Goal: Register for event/course

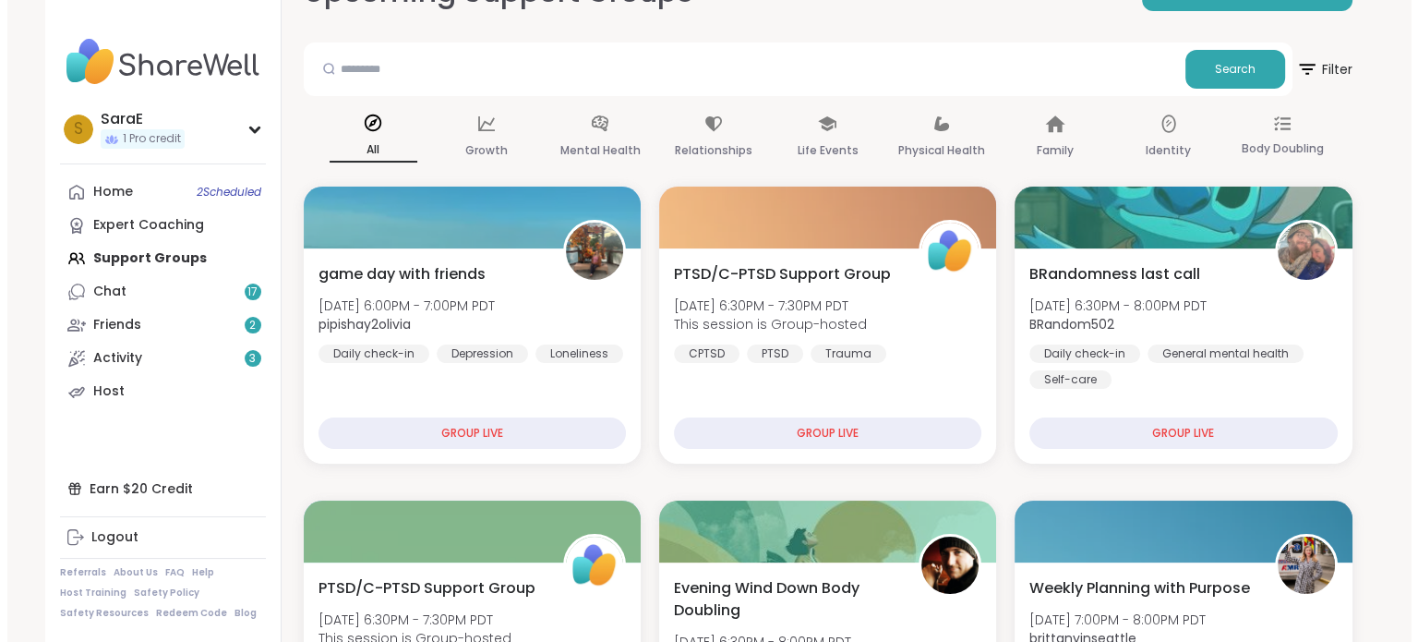
scroll to position [243, 0]
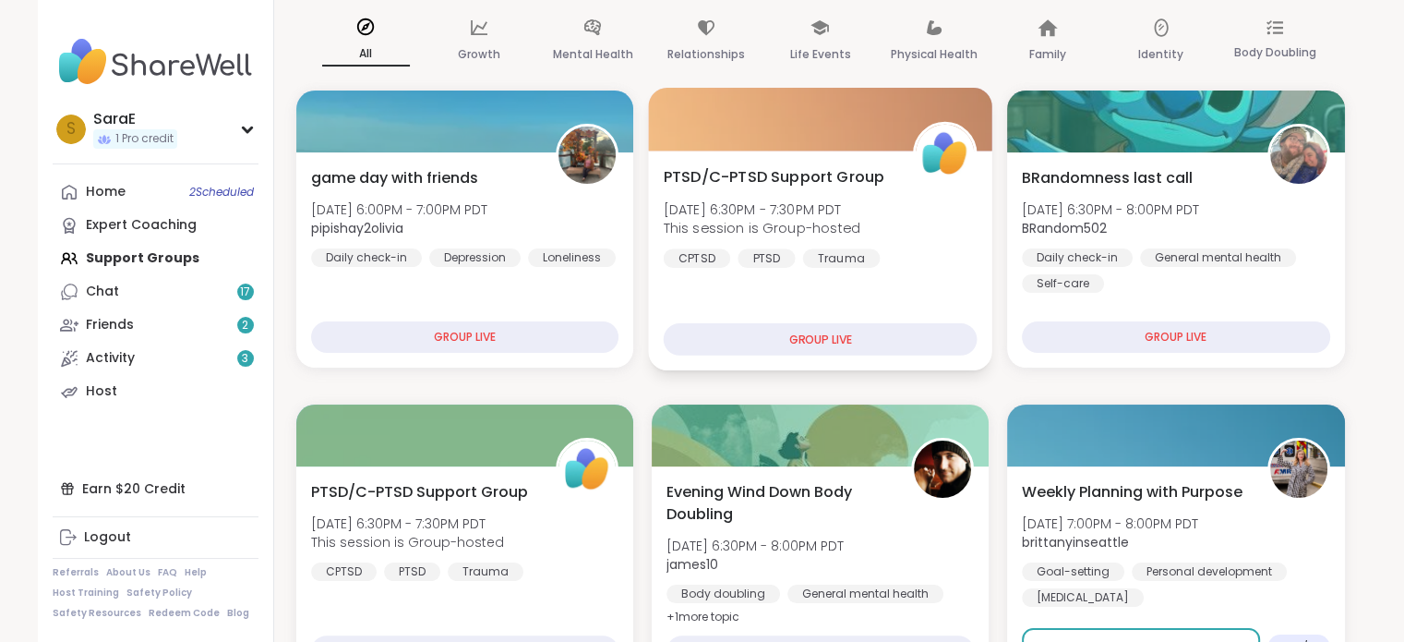
click at [780, 221] on span "This session is Group-hosted" at bounding box center [761, 228] width 197 height 18
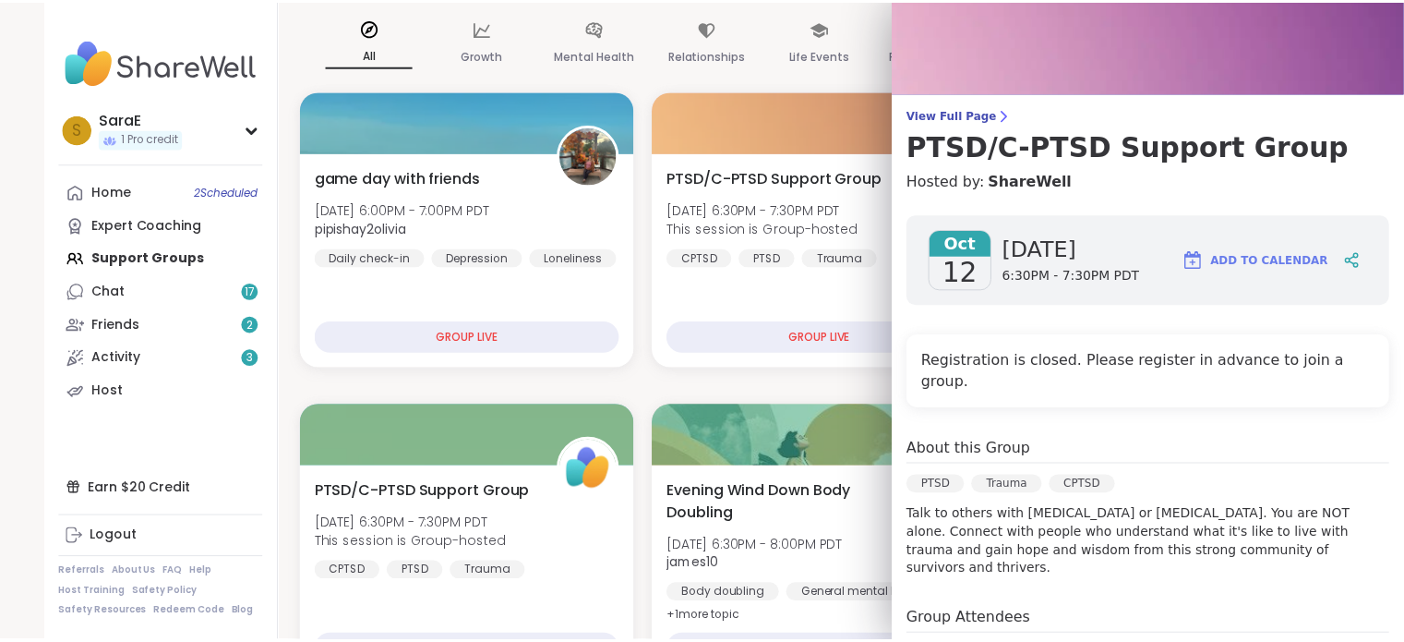
scroll to position [0, 0]
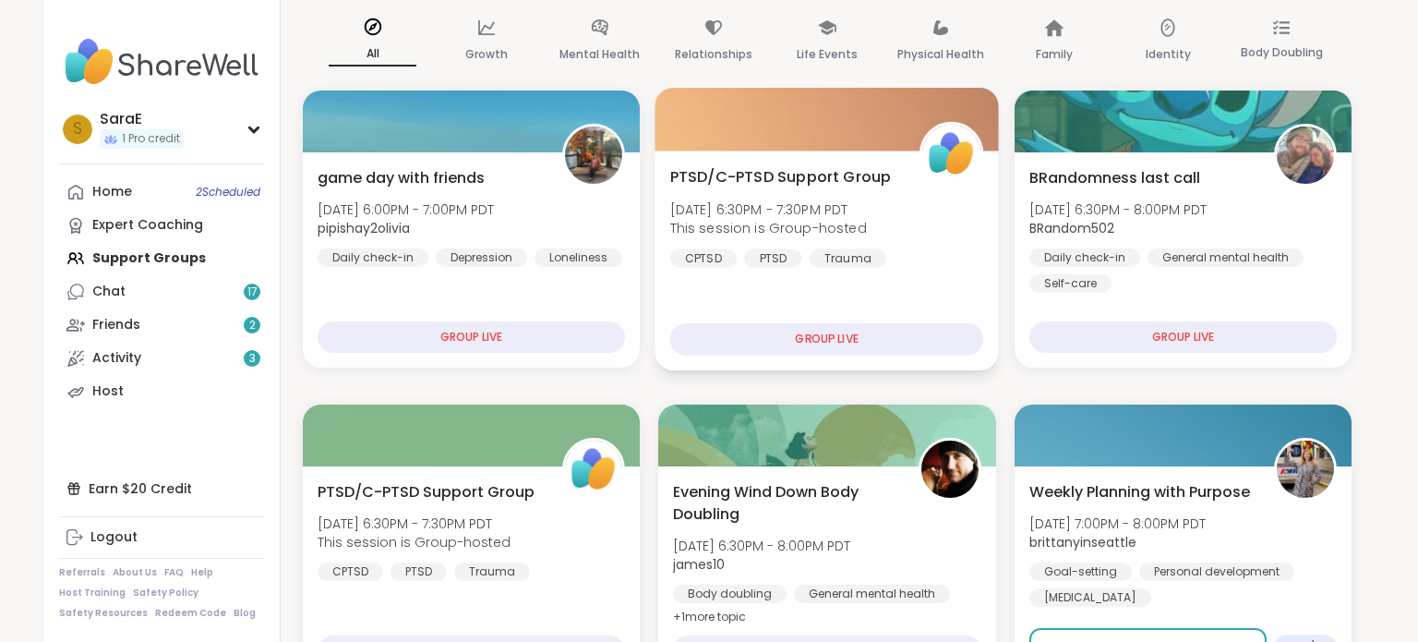
click at [774, 221] on span "This session is Group-hosted" at bounding box center [768, 228] width 197 height 18
click at [810, 335] on div "GROUP LIVE" at bounding box center [827, 339] width 314 height 32
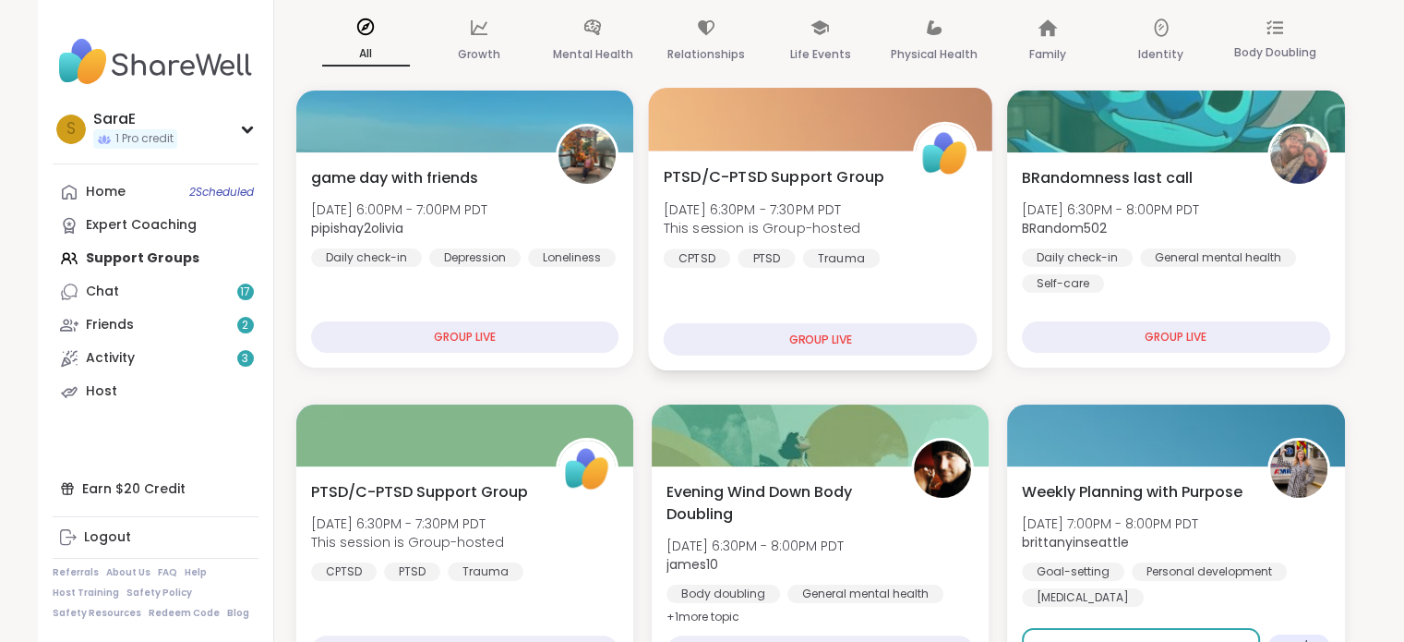
click at [824, 202] on span "Sun, Oct 12 | 6:30PM - 7:30PM PDT" at bounding box center [761, 208] width 197 height 18
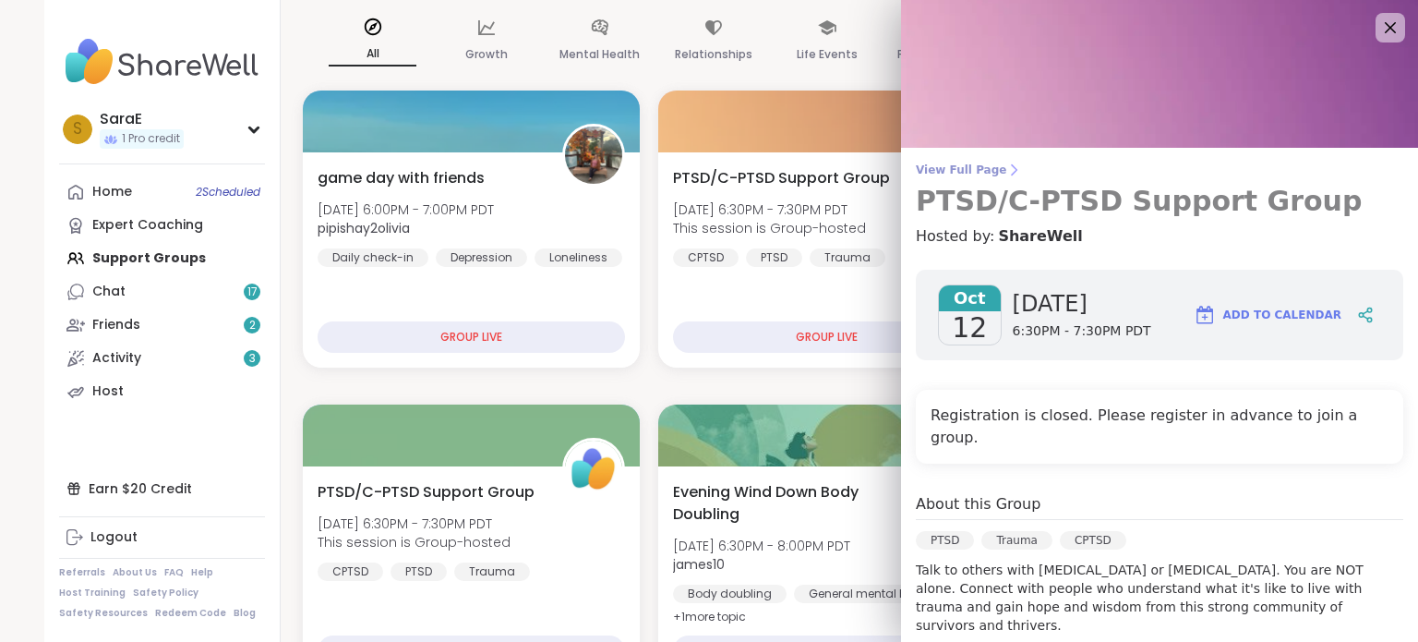
click at [965, 168] on span "View Full Page" at bounding box center [1159, 169] width 487 height 15
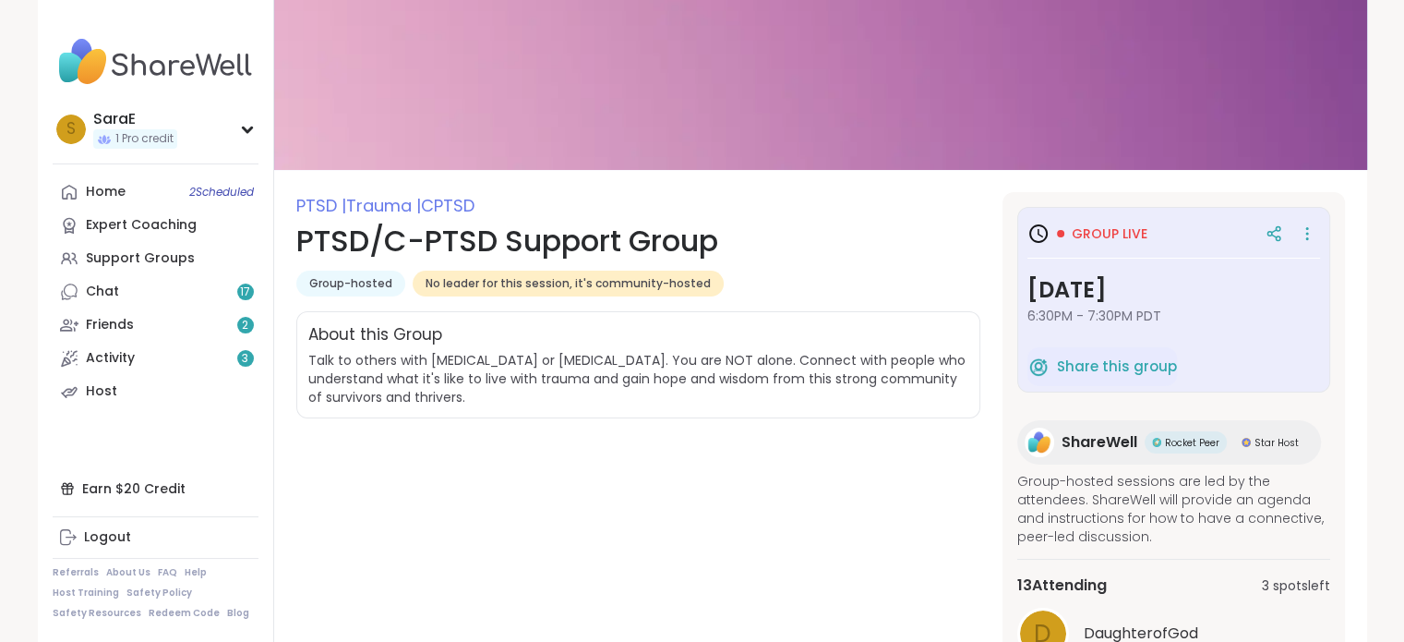
scroll to position [52, 0]
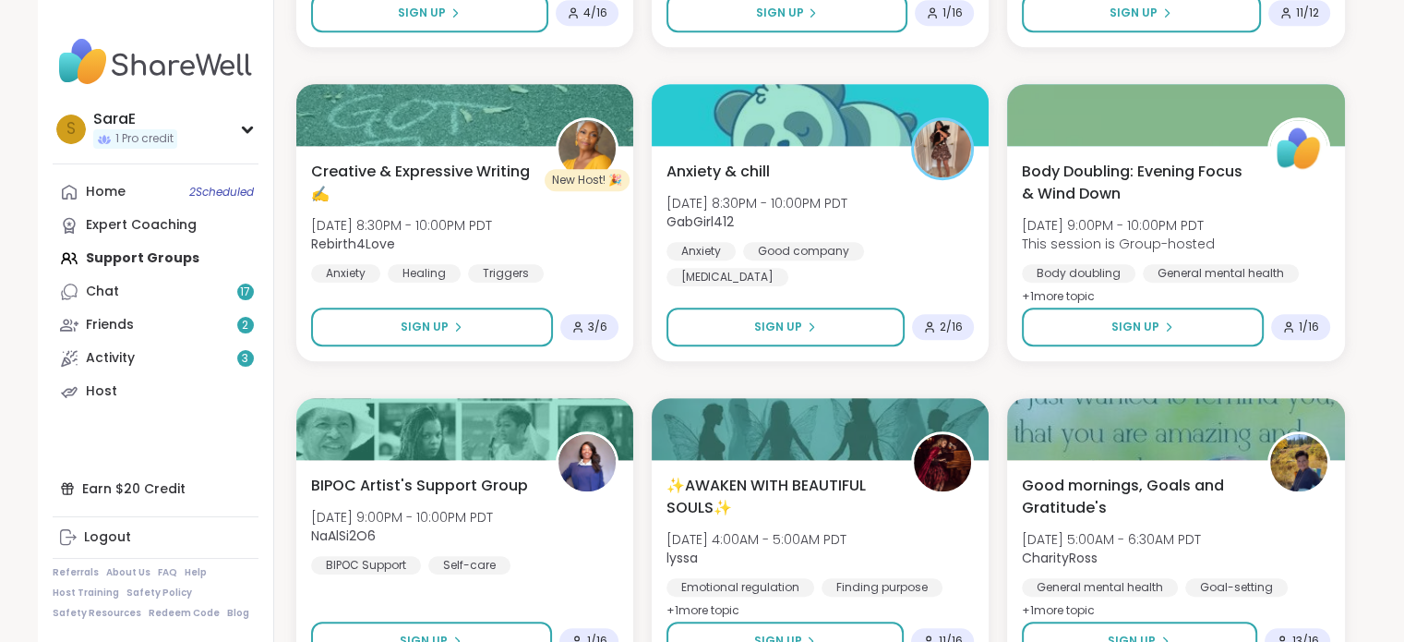
scroll to position [1510, 0]
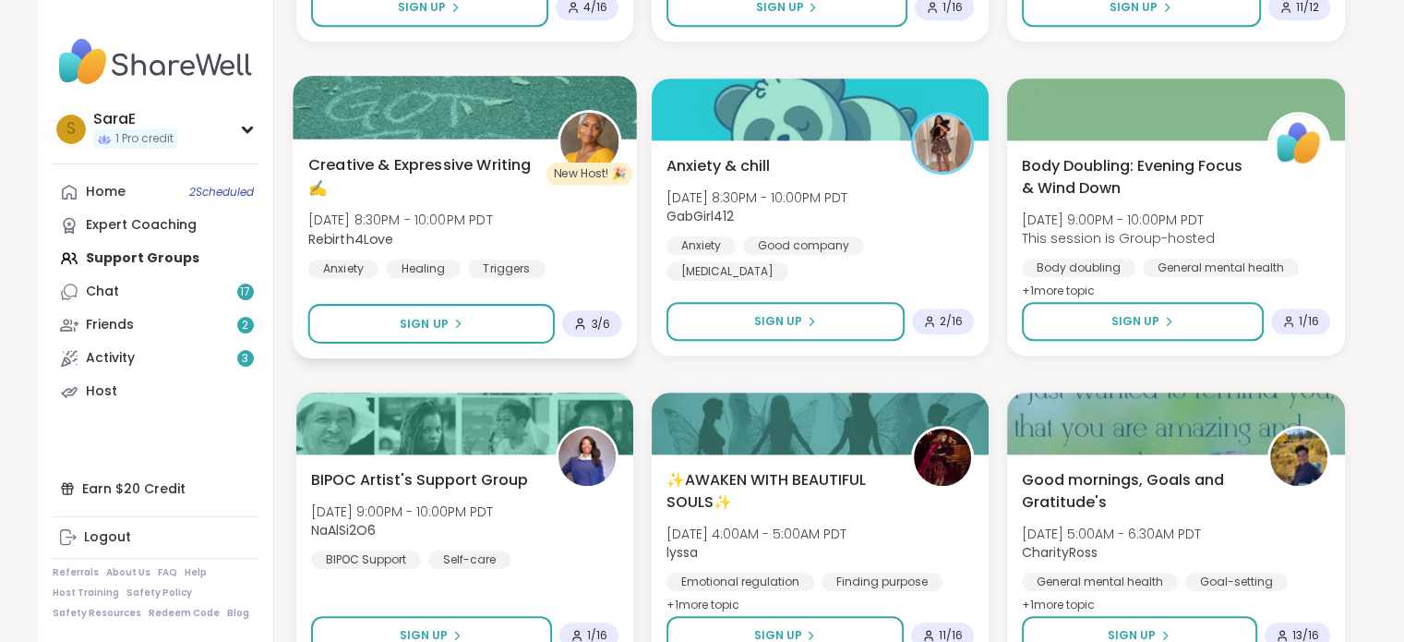
click at [480, 174] on span "Creative & Expressive Writing ✍️" at bounding box center [421, 175] width 229 height 45
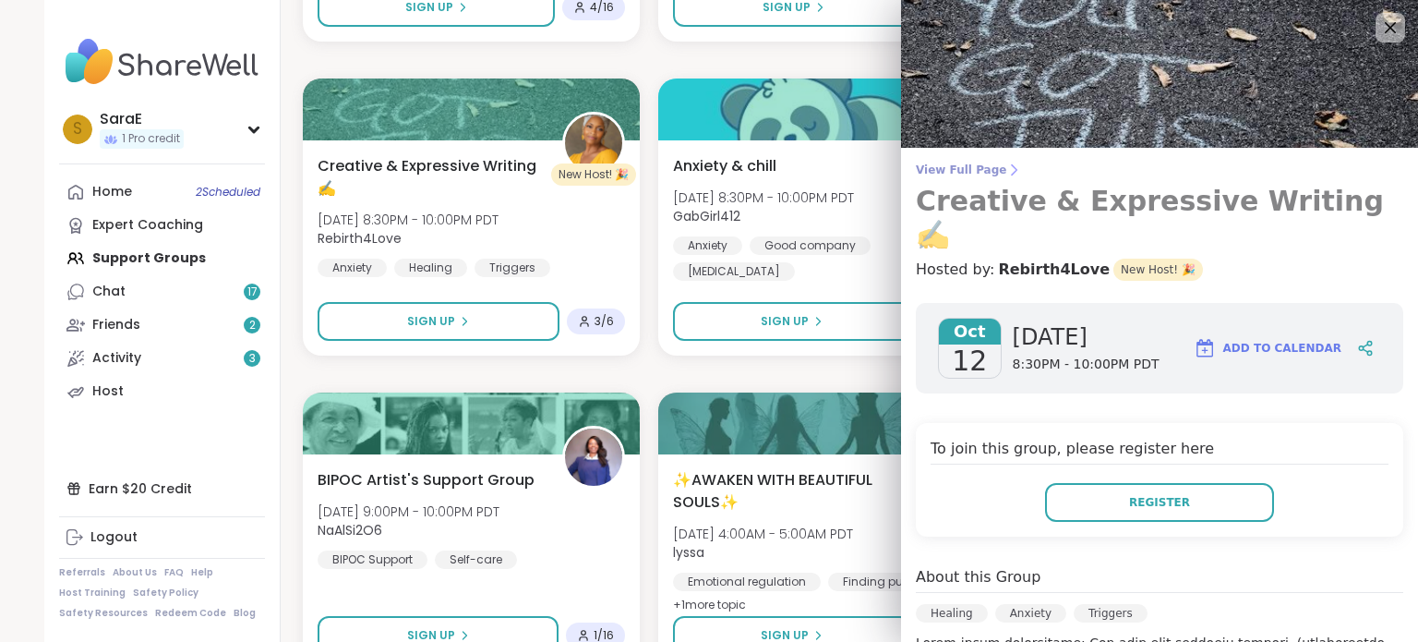
click at [964, 175] on span "View Full Page" at bounding box center [1159, 169] width 487 height 15
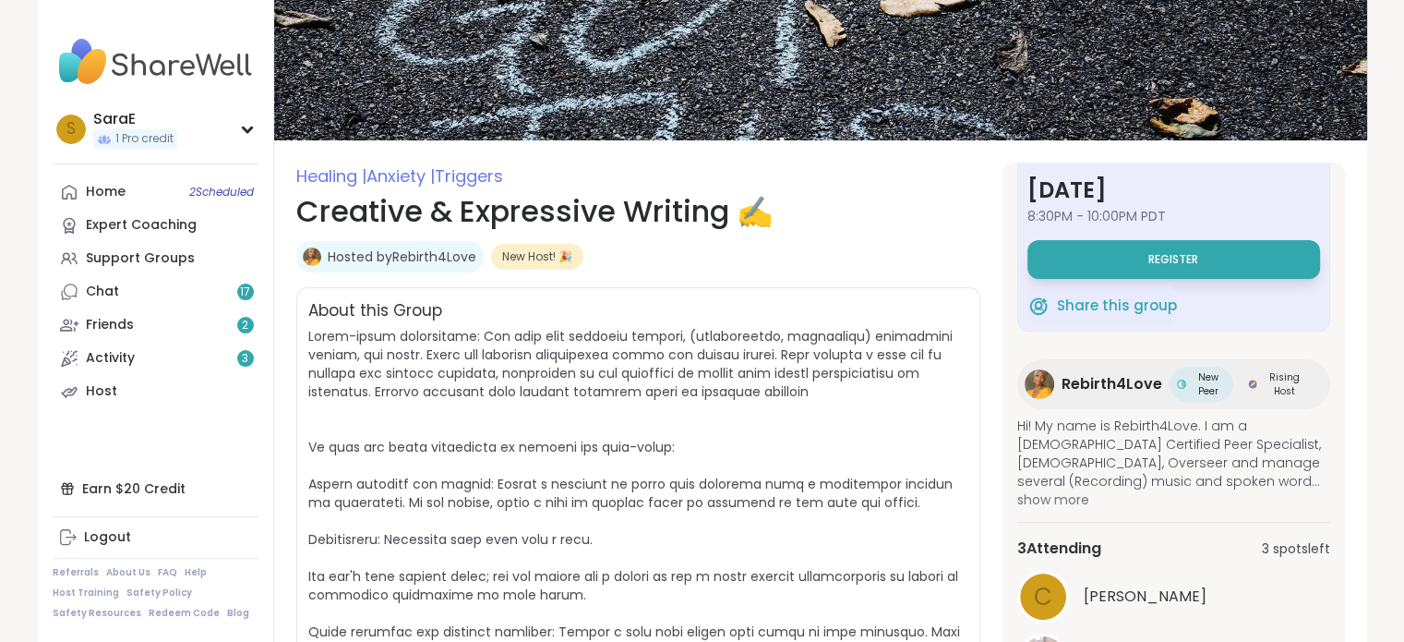
scroll to position [138, 0]
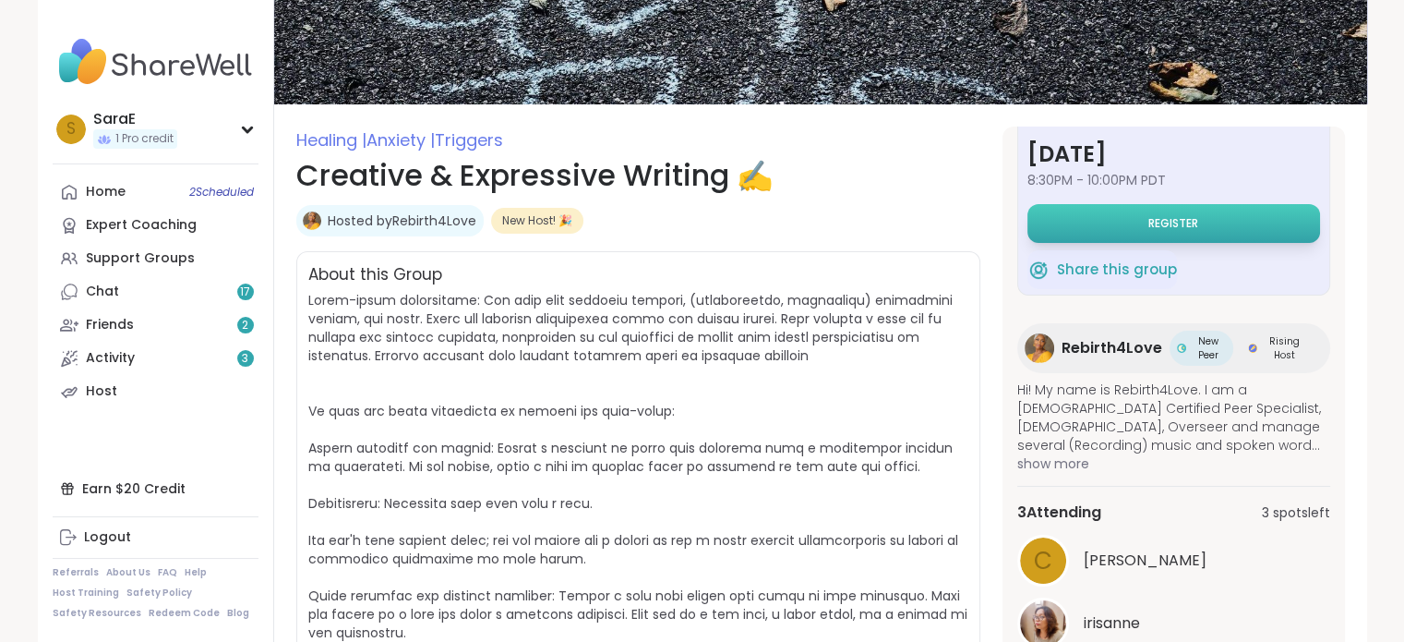
click at [1199, 221] on button "Register" at bounding box center [1173, 223] width 293 height 39
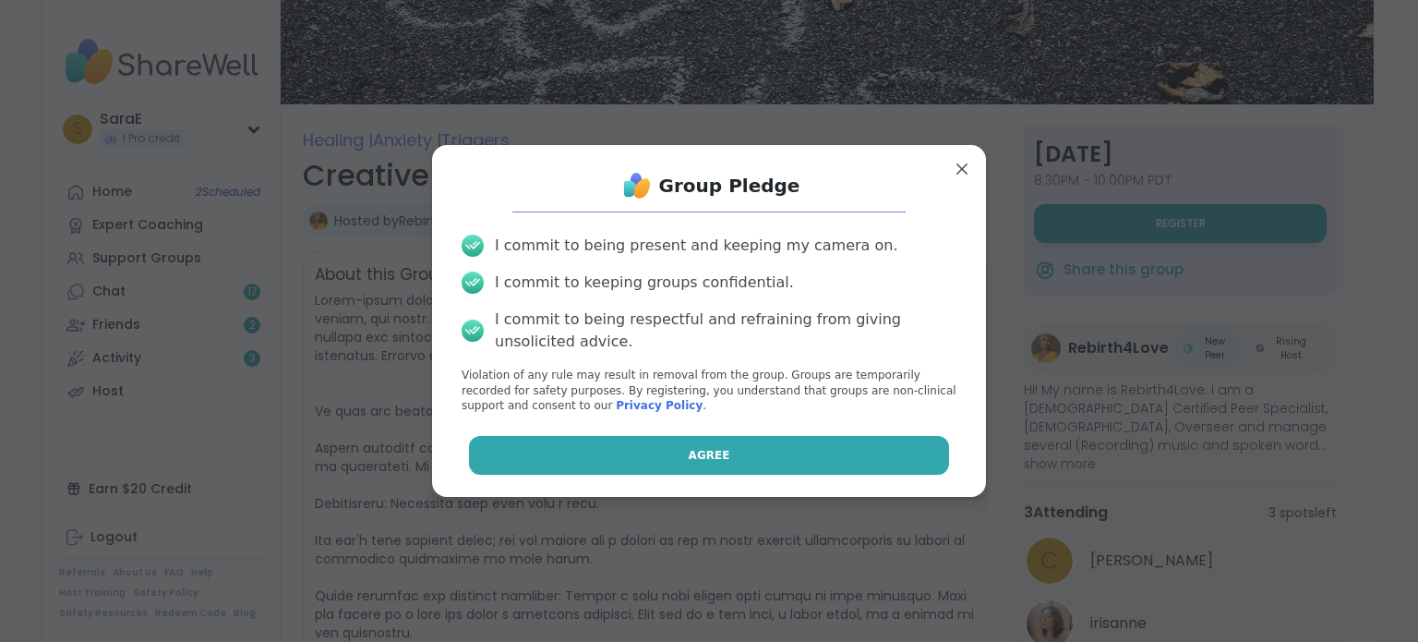
click at [714, 457] on button "Agree" at bounding box center [709, 455] width 481 height 39
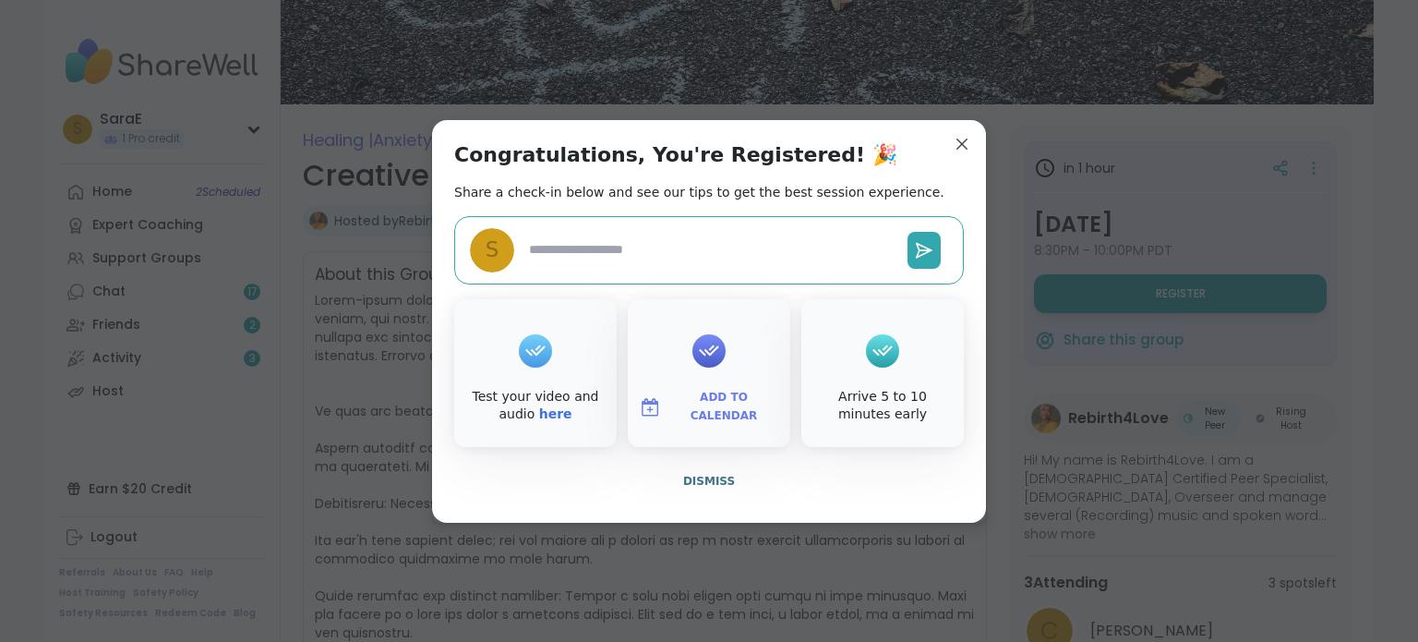
type textarea "*"
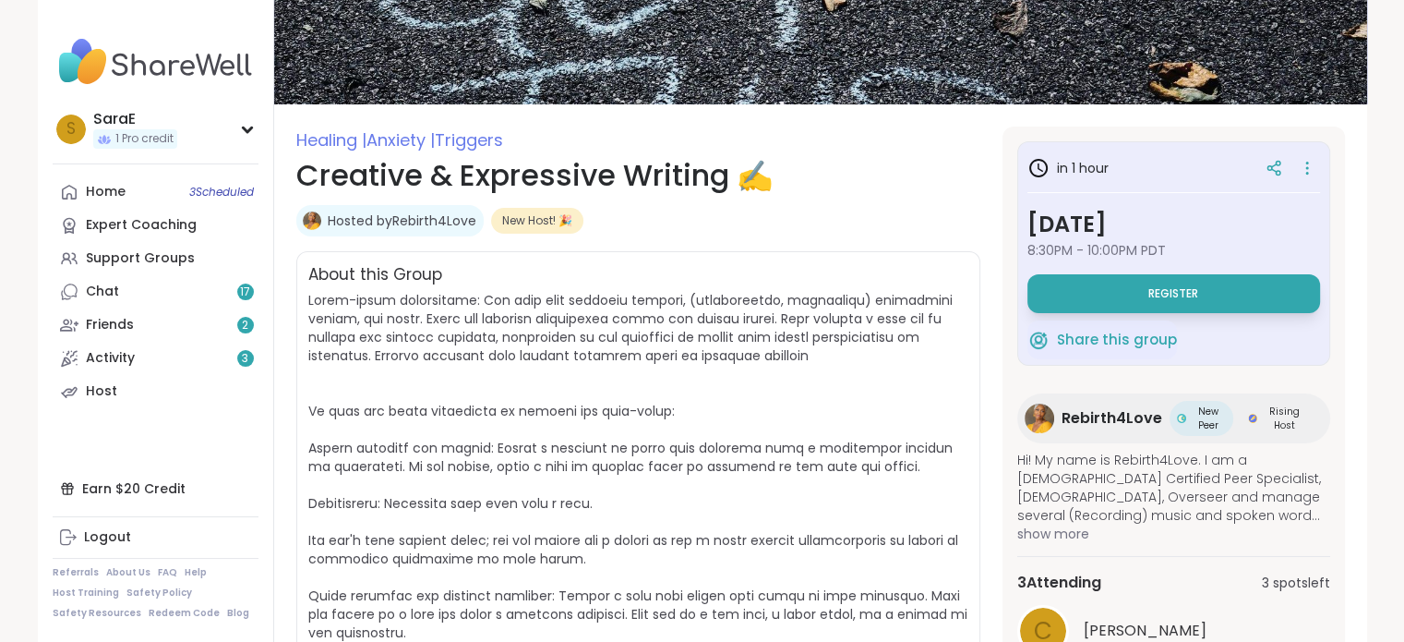
scroll to position [0, 0]
